Goal: Check status: Check status

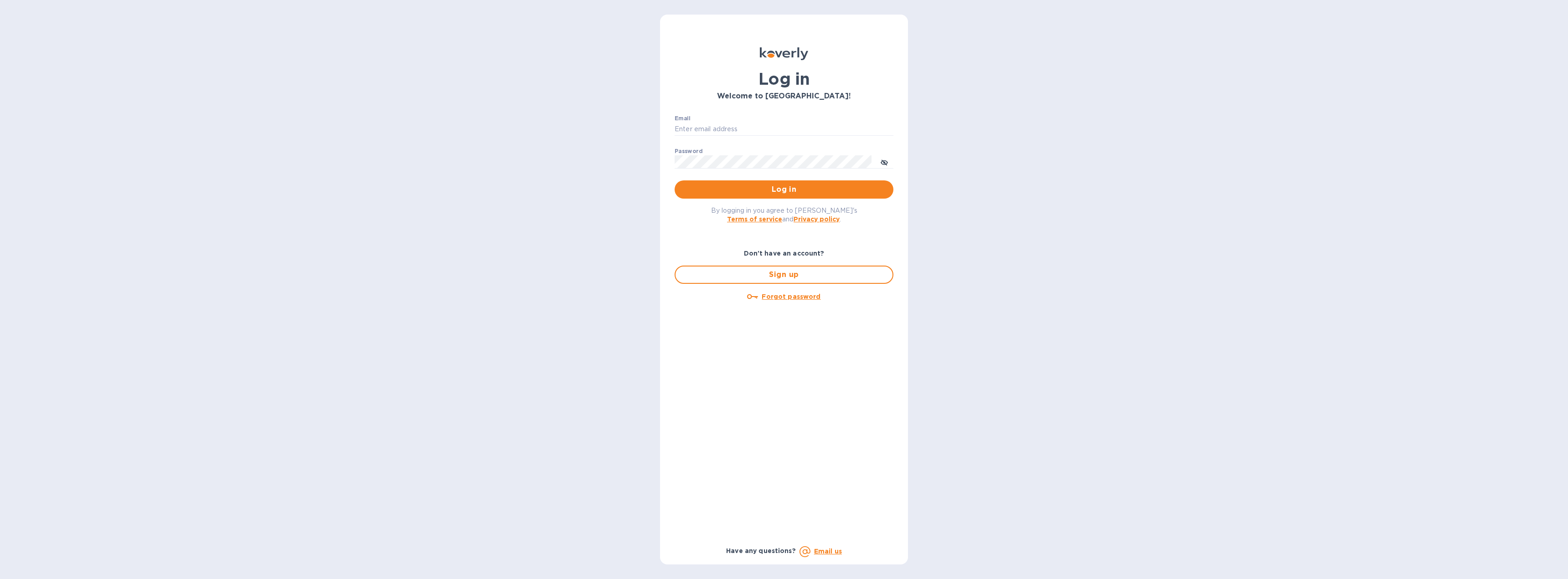
type input "[EMAIL_ADDRESS][DOMAIN_NAME]"
click at [775, 195] on span "Log in" at bounding box center [784, 189] width 204 height 11
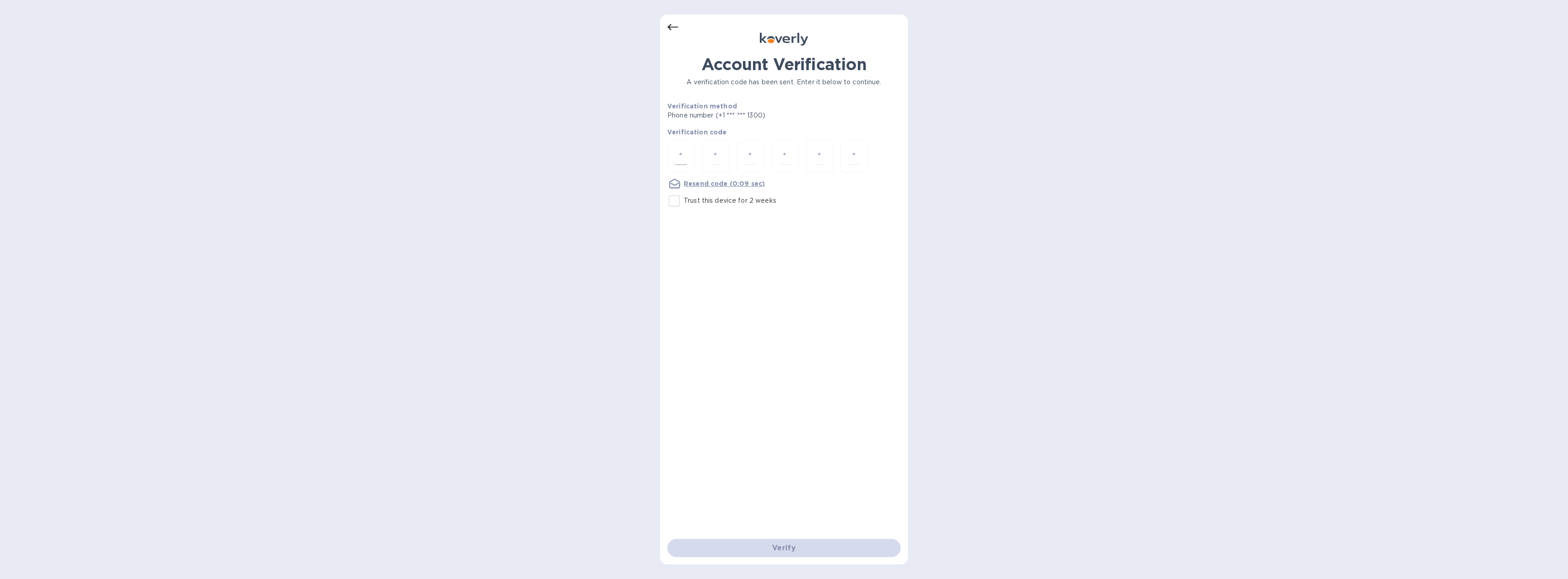
click at [682, 162] on input "number" at bounding box center [681, 157] width 12 height 17
type input "6"
type input "5"
type input "0"
type input "2"
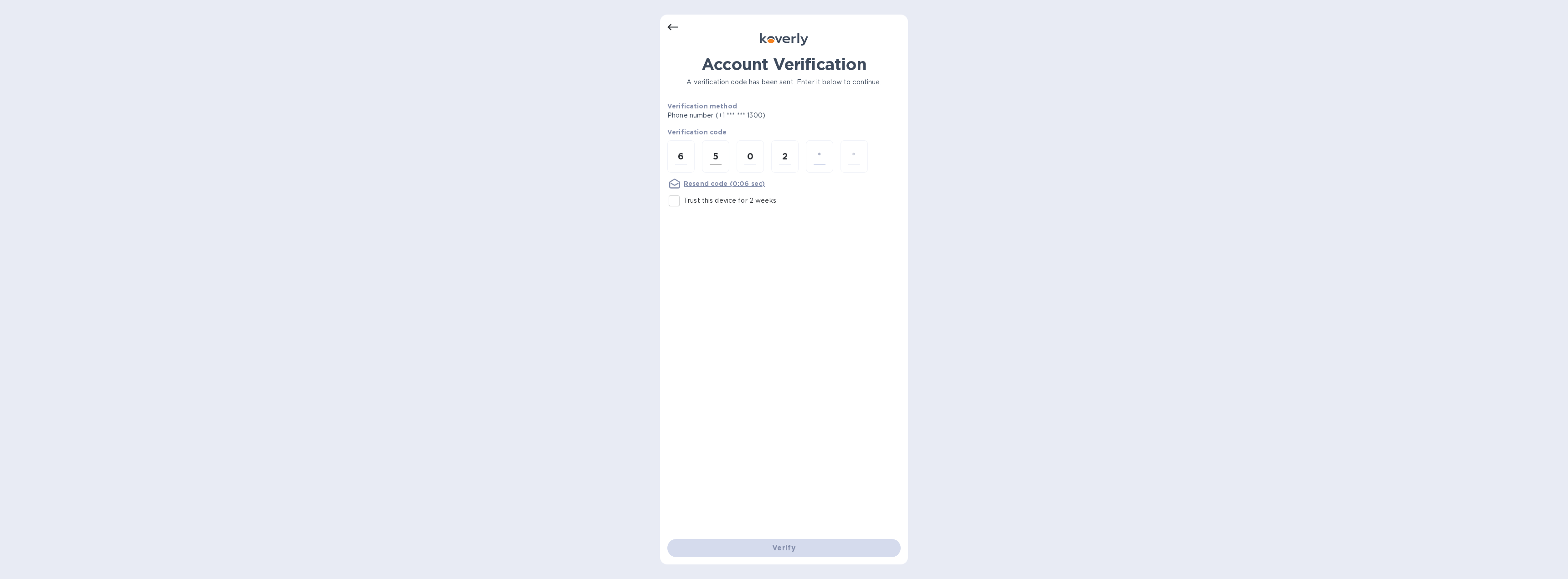
type input "1"
type input "8"
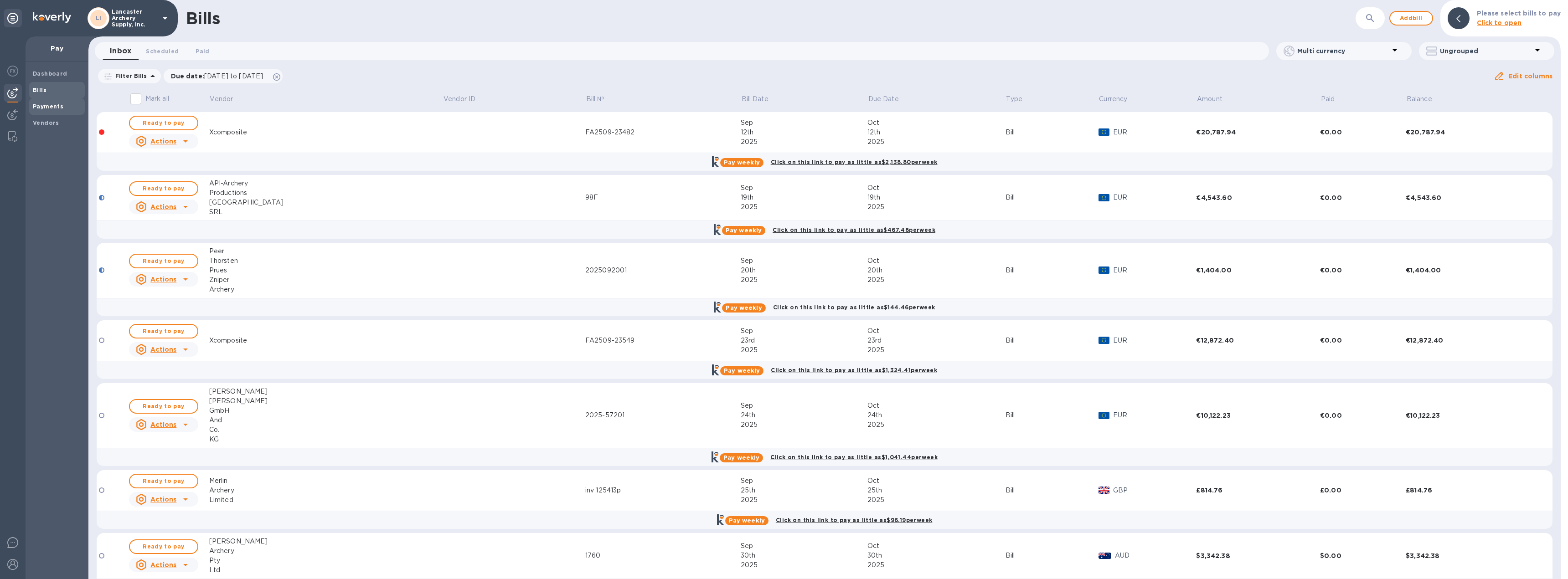
click at [57, 104] on b "Payments" at bounding box center [48, 106] width 30 height 7
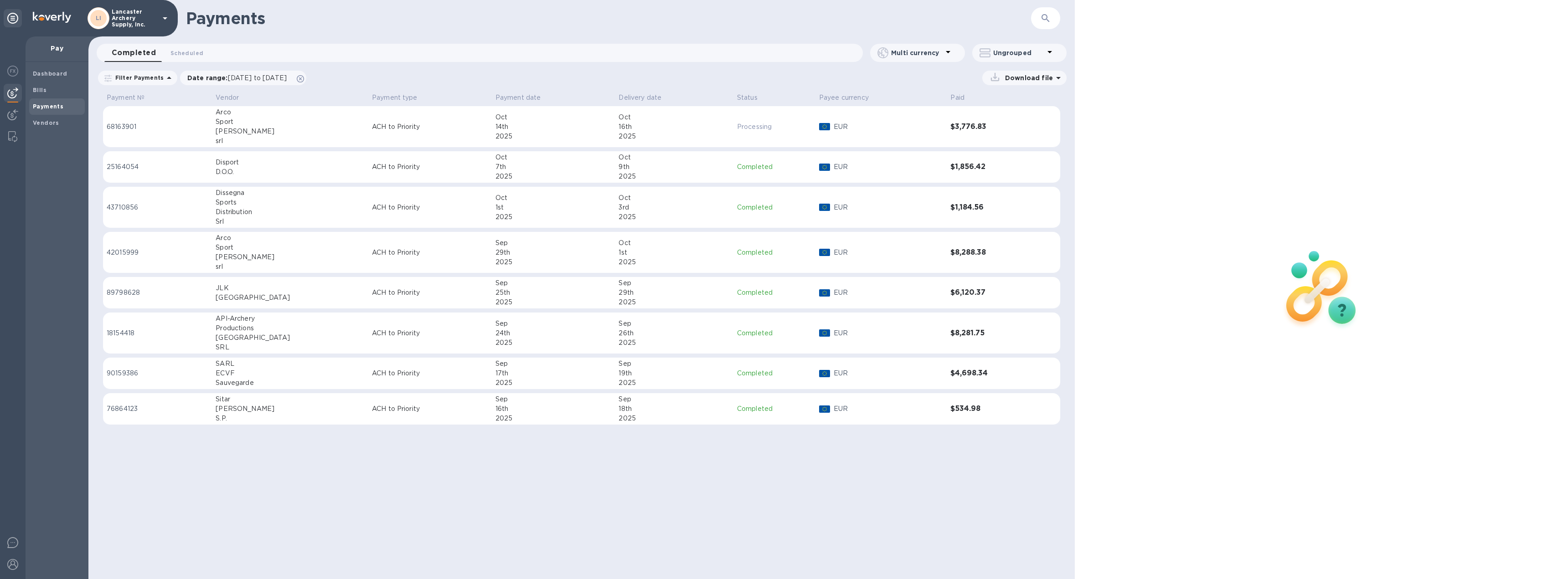
click at [417, 132] on td "ACH to Priority" at bounding box center [430, 126] width 123 height 42
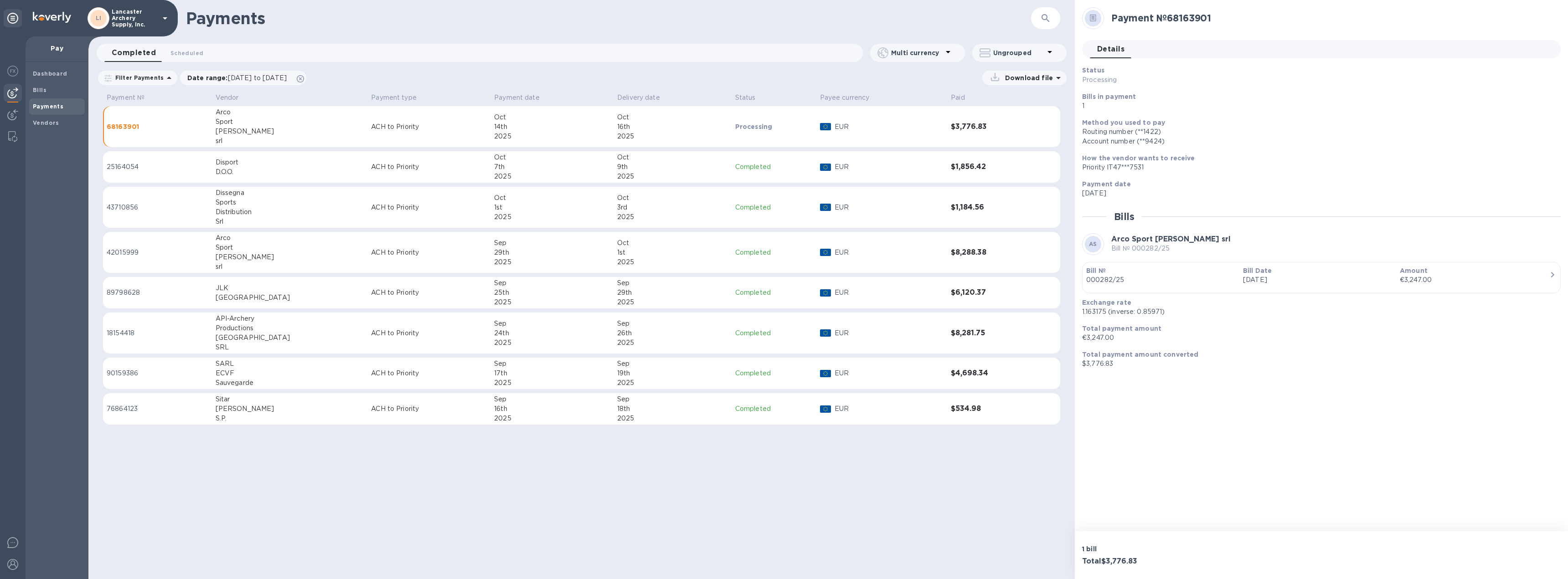
click at [1552, 275] on icon "button" at bounding box center [1553, 275] width 11 height 11
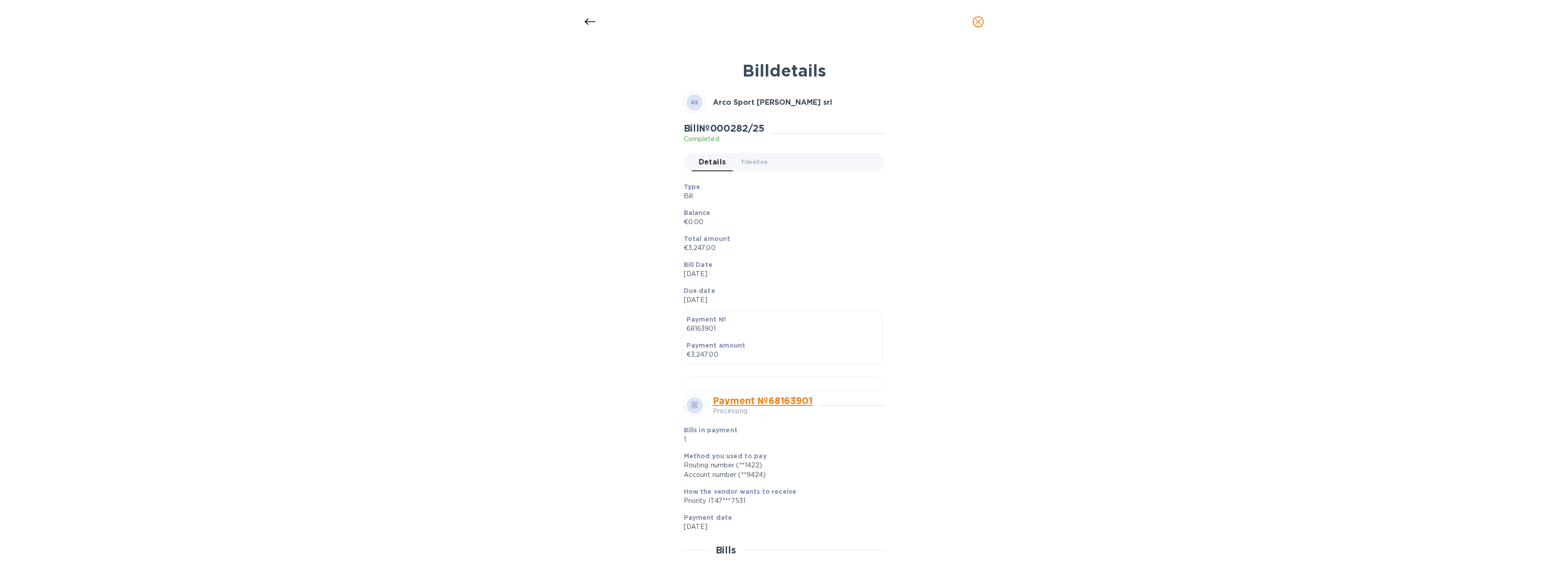
click at [980, 23] on icon "close" at bounding box center [978, 22] width 9 height 9
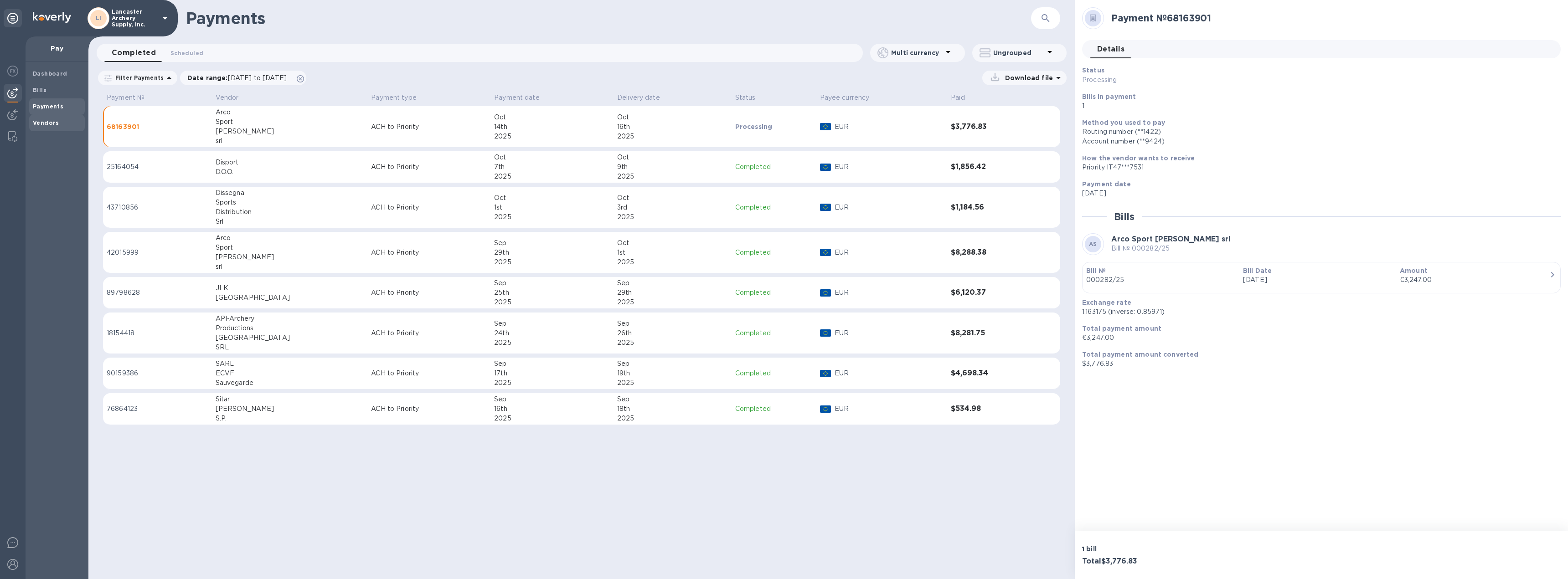
click at [43, 119] on span "Vendors" at bounding box center [45, 123] width 26 height 9
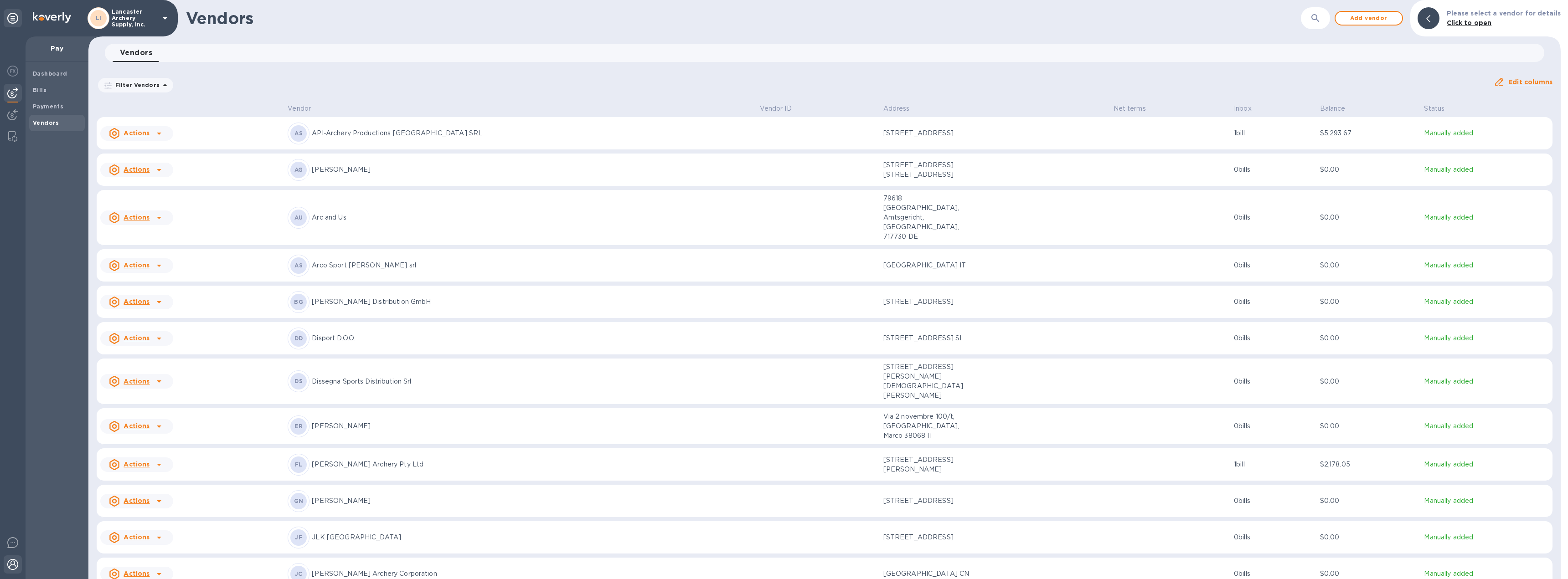
click at [14, 564] on img at bounding box center [13, 565] width 11 height 11
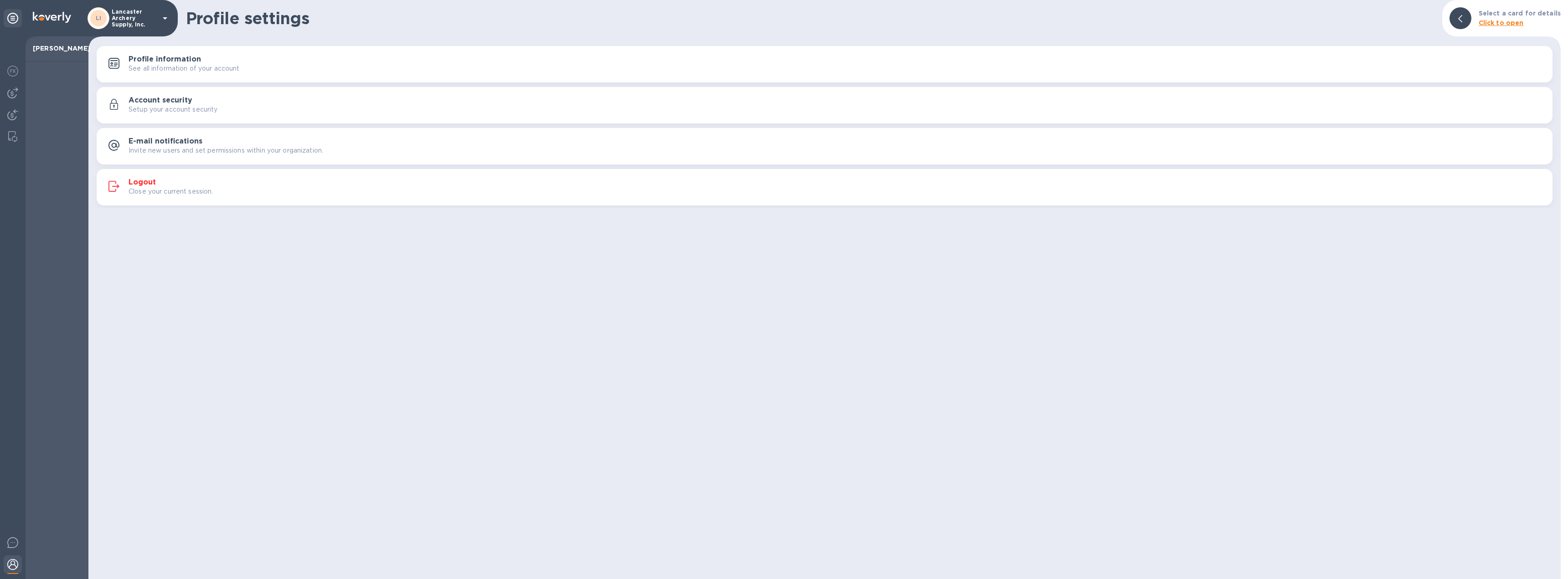
click at [140, 180] on h3 "Logout" at bounding box center [142, 182] width 27 height 8
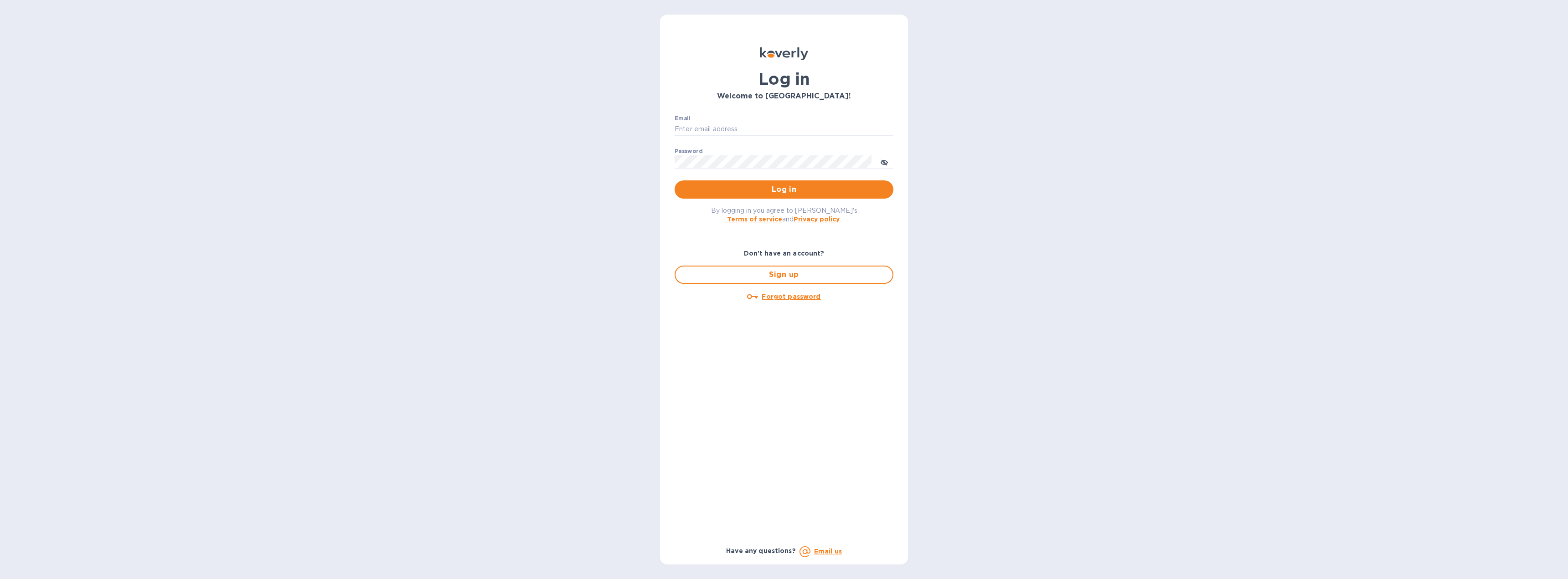
type input "[EMAIL_ADDRESS][DOMAIN_NAME]"
